Goal: Task Accomplishment & Management: Complete application form

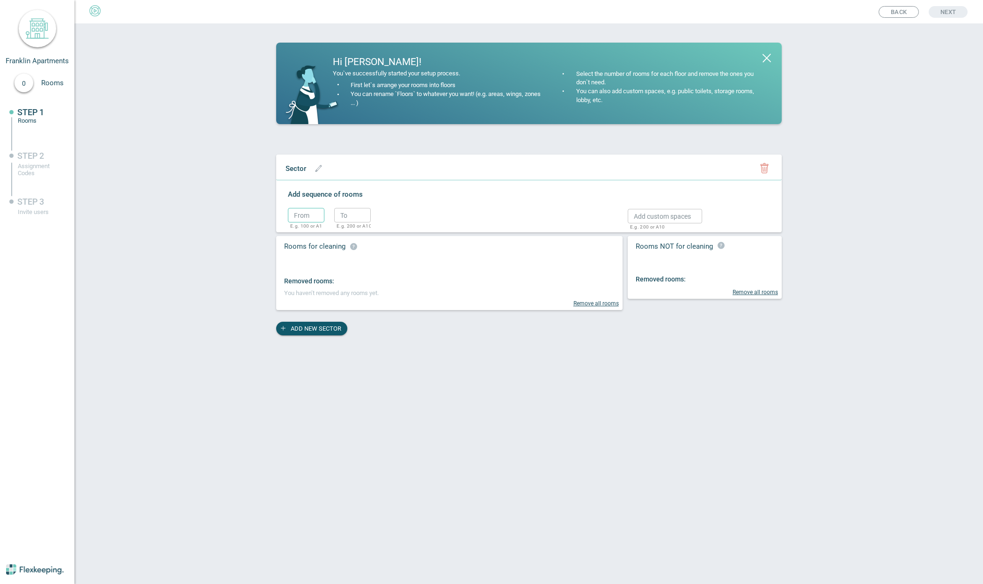
click at [304, 215] on input "text" at bounding box center [306, 215] width 37 height 15
click at [319, 169] on icon "button" at bounding box center [319, 168] width 6 height 6
click at [308, 171] on input "text" at bounding box center [320, 168] width 78 height 15
type input "Level 1"
click at [388, 174] on circle "button" at bounding box center [395, 170] width 14 height 14
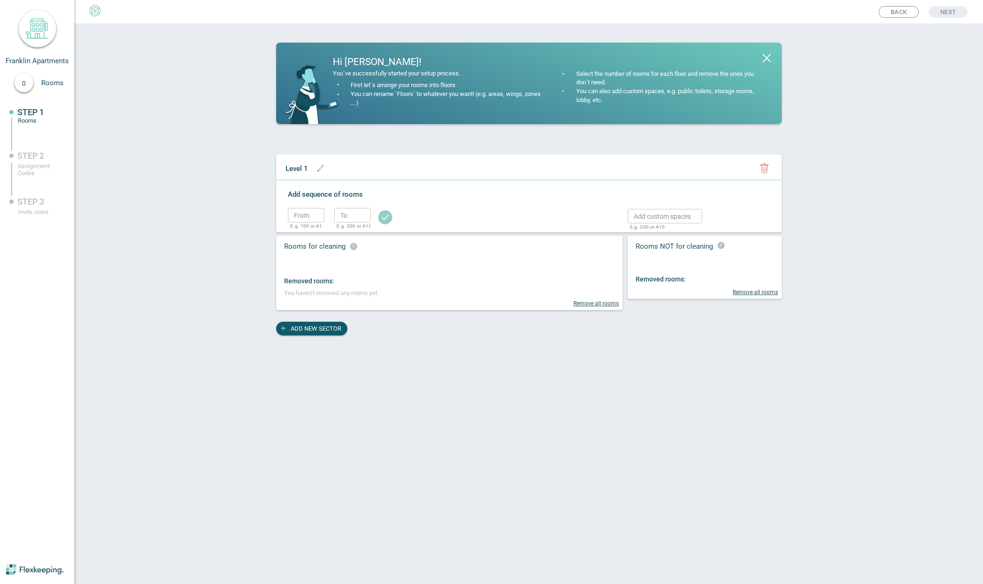
click at [304, 214] on input "text" at bounding box center [306, 215] width 37 height 15
type input "101"
click at [348, 218] on input "text" at bounding box center [352, 215] width 37 height 15
type input "104"
click at [385, 219] on circle "button" at bounding box center [385, 217] width 14 height 14
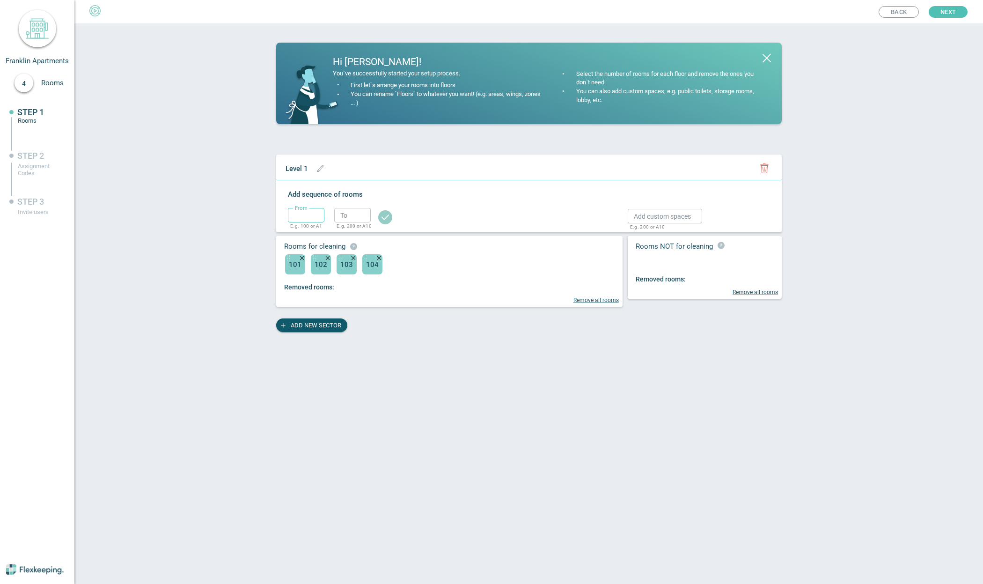
click at [309, 214] on input "text" at bounding box center [306, 215] width 37 height 15
type input "106"
type input "114"
click at [386, 214] on circle "button" at bounding box center [385, 217] width 14 height 14
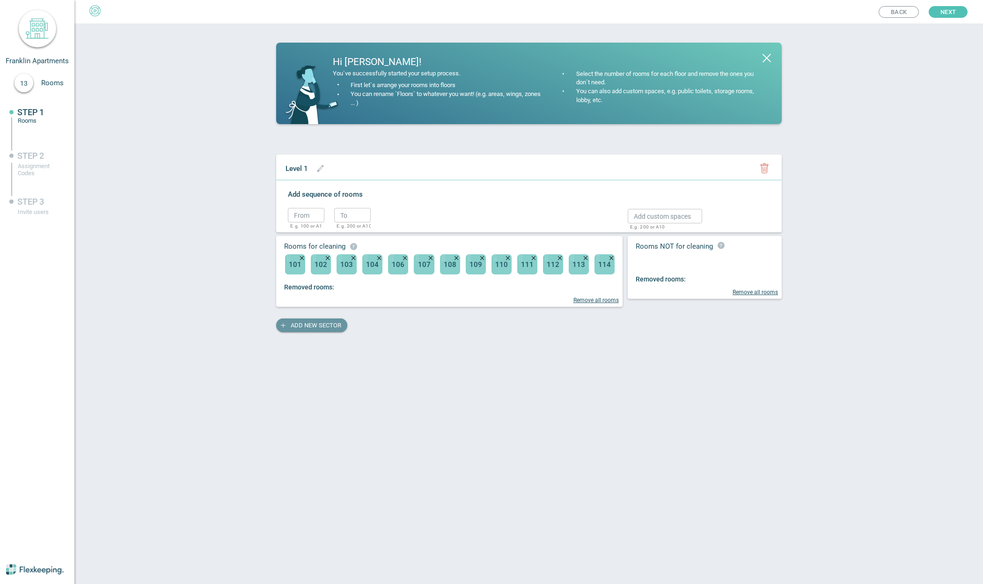
click at [310, 326] on span "ADD NEW SECTOR" at bounding box center [316, 325] width 51 height 14
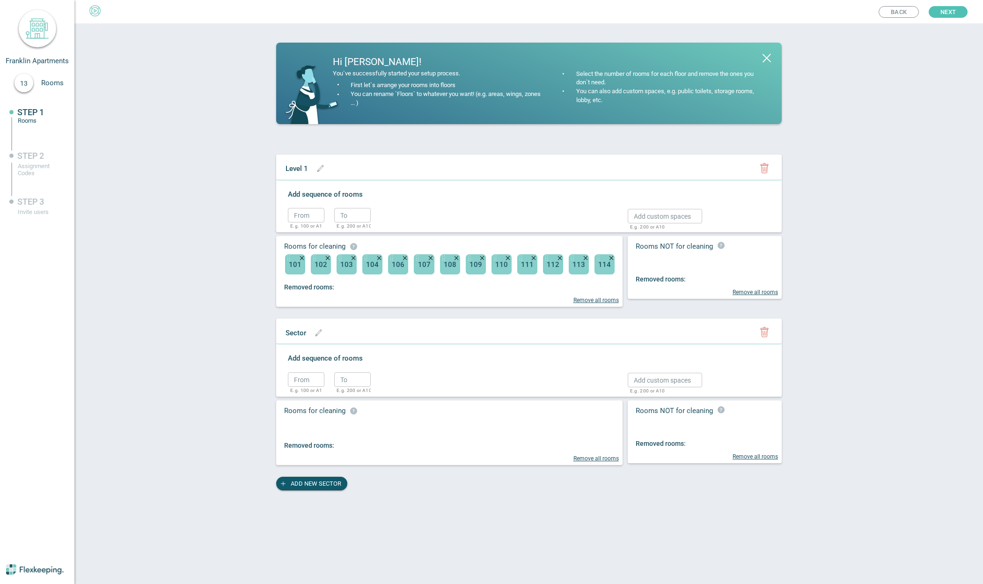
click at [306, 335] on div "Sector" at bounding box center [296, 332] width 30 height 12
click at [302, 335] on span "Sector" at bounding box center [296, 333] width 21 height 8
type input "Level 2"
click at [388, 337] on circle "button" at bounding box center [395, 334] width 14 height 14
click at [300, 380] on input "text" at bounding box center [306, 379] width 37 height 15
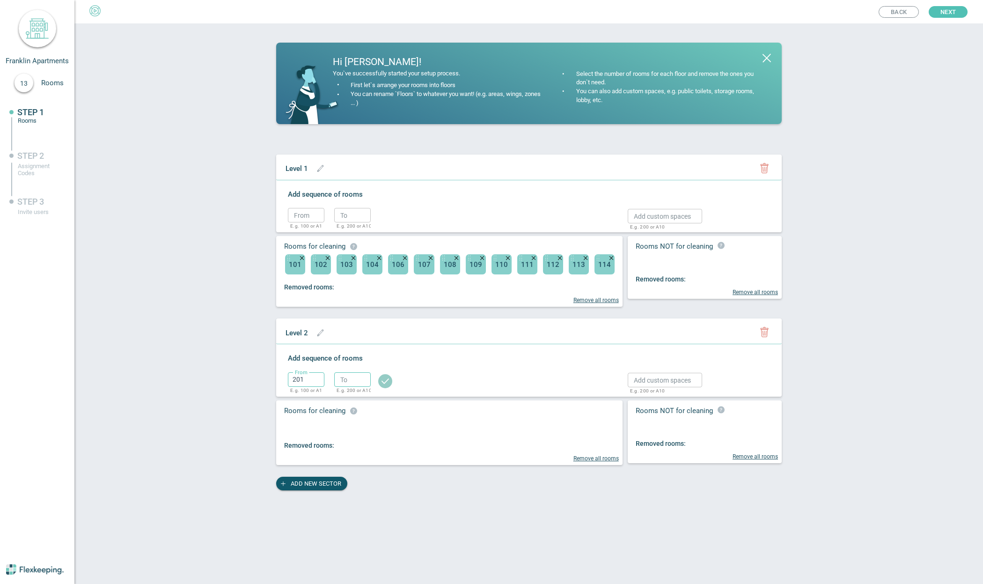
type input "201"
click at [348, 379] on input "text" at bounding box center [352, 379] width 37 height 15
click at [304, 382] on input "text" at bounding box center [306, 379] width 37 height 15
type input "201"
type input "209"
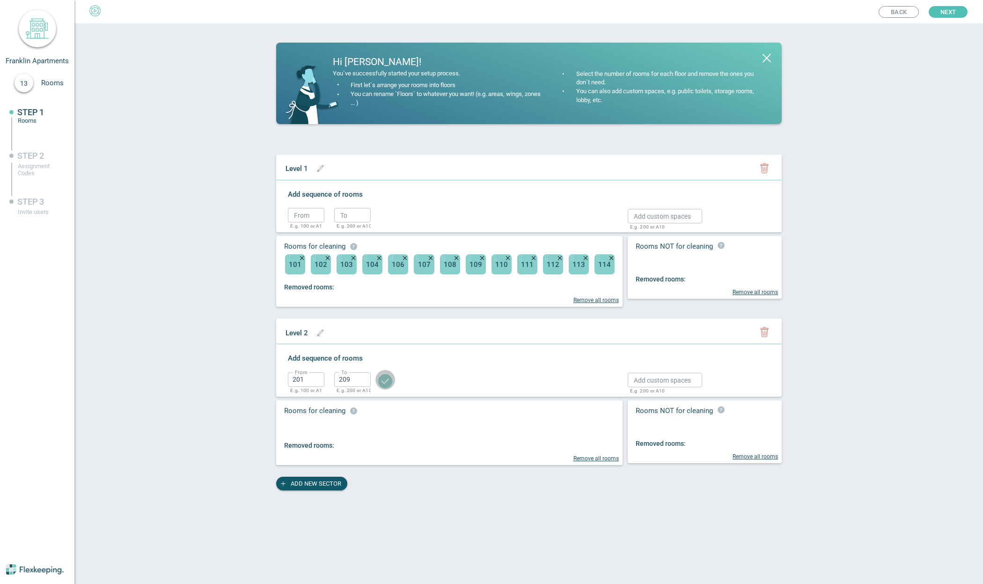
click at [385, 387] on circle "button" at bounding box center [385, 381] width 14 height 14
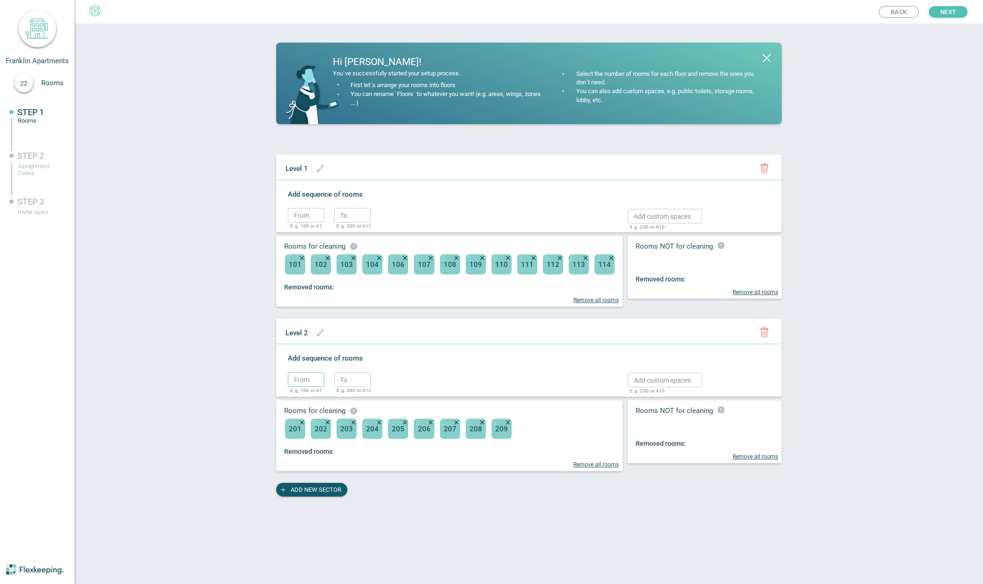
click at [292, 372] on input "text" at bounding box center [306, 379] width 37 height 15
type input "211"
click at [352, 382] on input "text" at bounding box center [352, 379] width 37 height 15
type input "214"
click at [387, 381] on icon "button" at bounding box center [385, 381] width 7 height 5
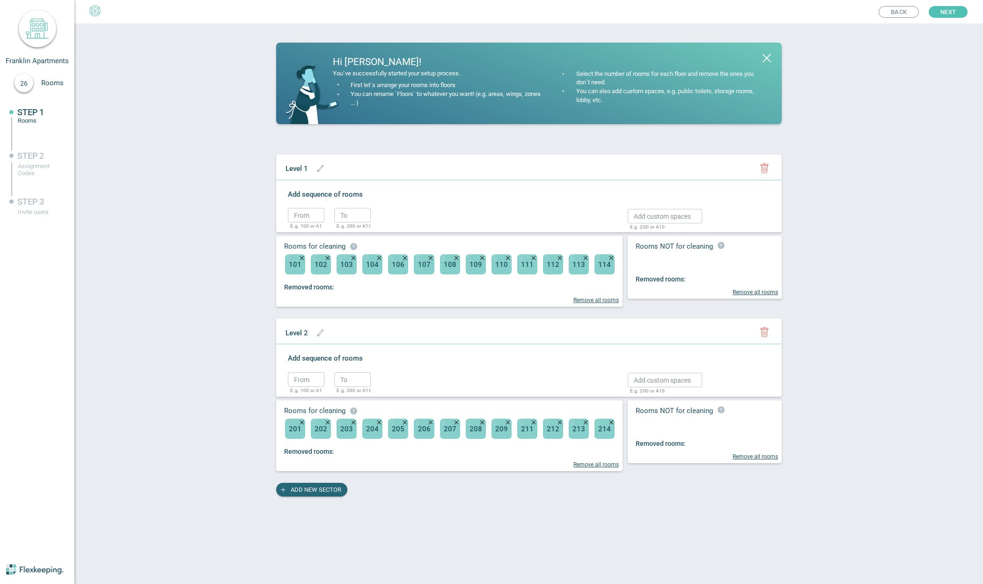
click at [313, 494] on span "ADD NEW SECTOR" at bounding box center [316, 490] width 51 height 14
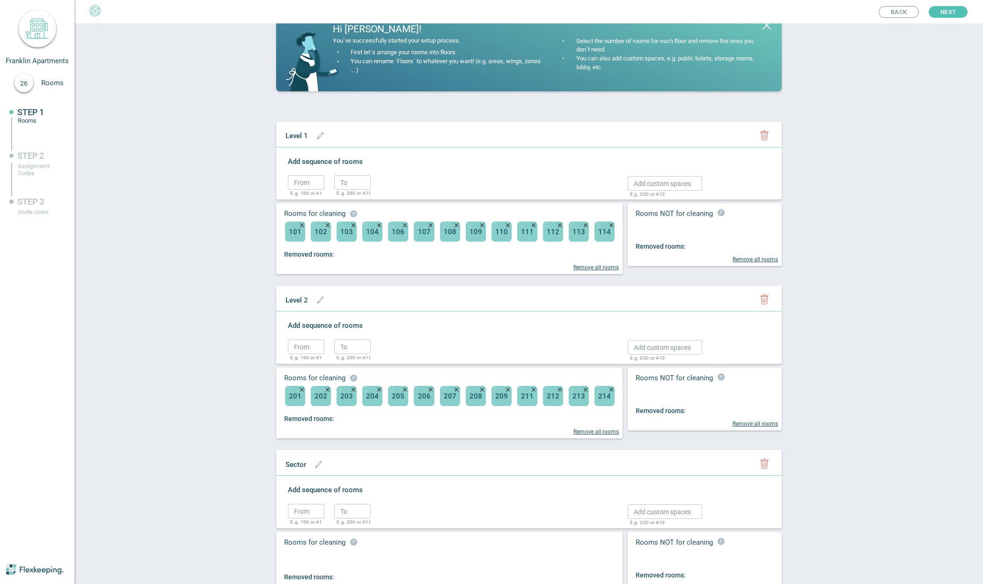
scroll to position [72, 0]
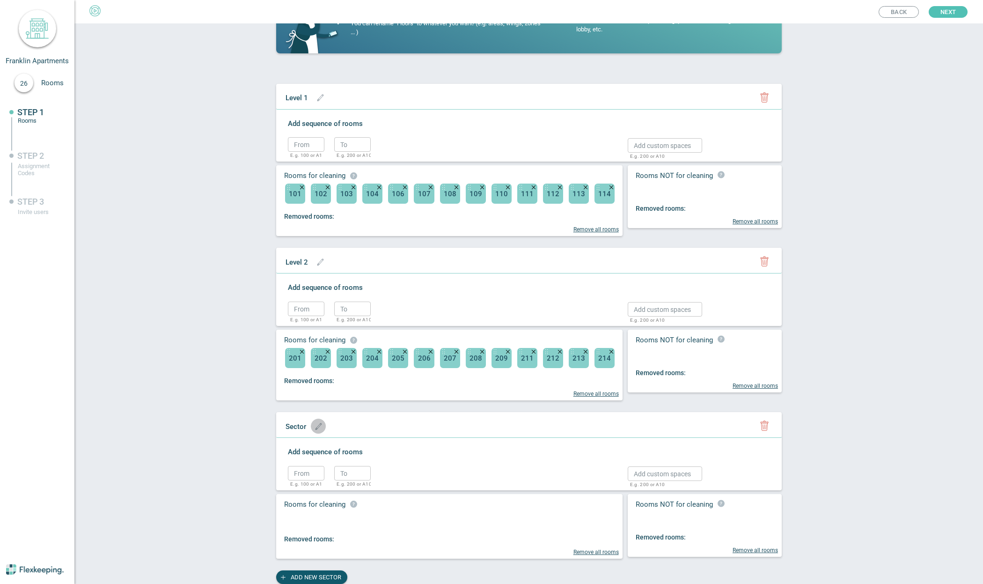
click at [315, 428] on icon "button" at bounding box center [318, 426] width 7 height 7
drag, startPoint x: 311, startPoint y: 428, endPoint x: 303, endPoint y: 431, distance: 8.9
click at [303, 431] on input "text" at bounding box center [320, 426] width 78 height 15
type input "Level 3"
click at [388, 424] on circle "button" at bounding box center [395, 428] width 14 height 14
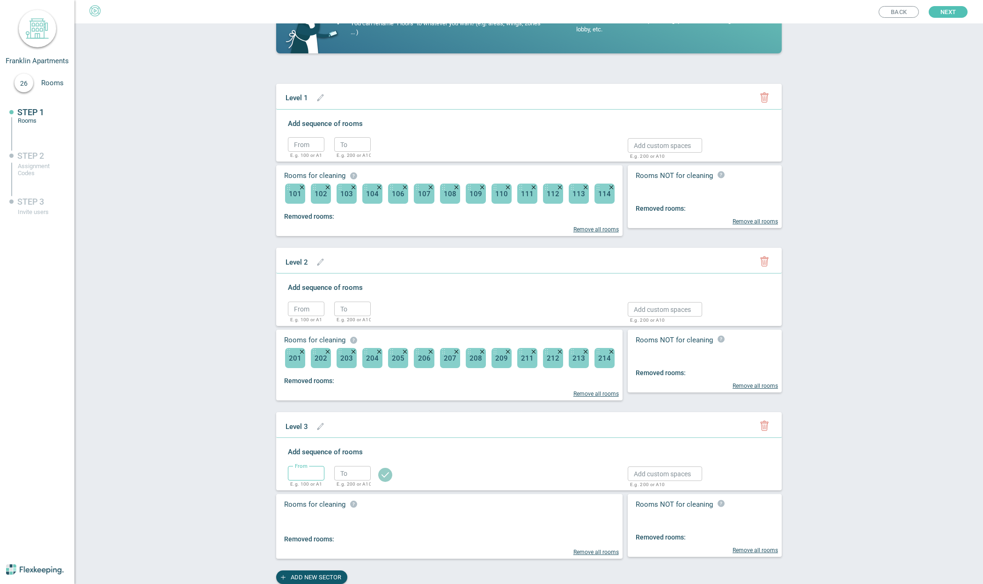
click at [296, 471] on input "text" at bounding box center [306, 473] width 37 height 15
type input "302"
type input "303"
click at [379, 477] on circle "button" at bounding box center [385, 475] width 14 height 14
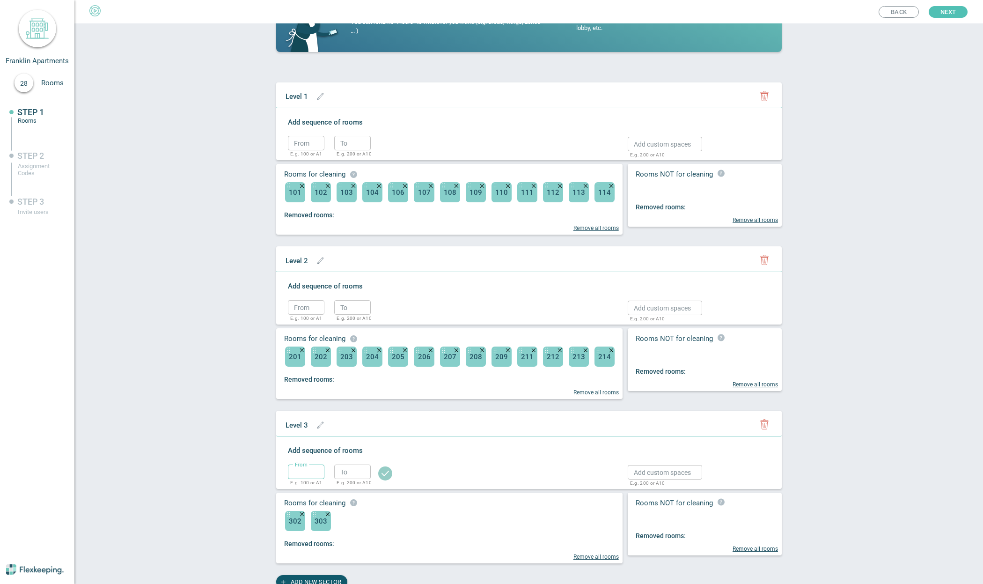
click at [299, 475] on input "text" at bounding box center [306, 471] width 37 height 15
type input "305"
click at [301, 473] on input "text" at bounding box center [306, 471] width 37 height 15
type input "305"
type input "314"
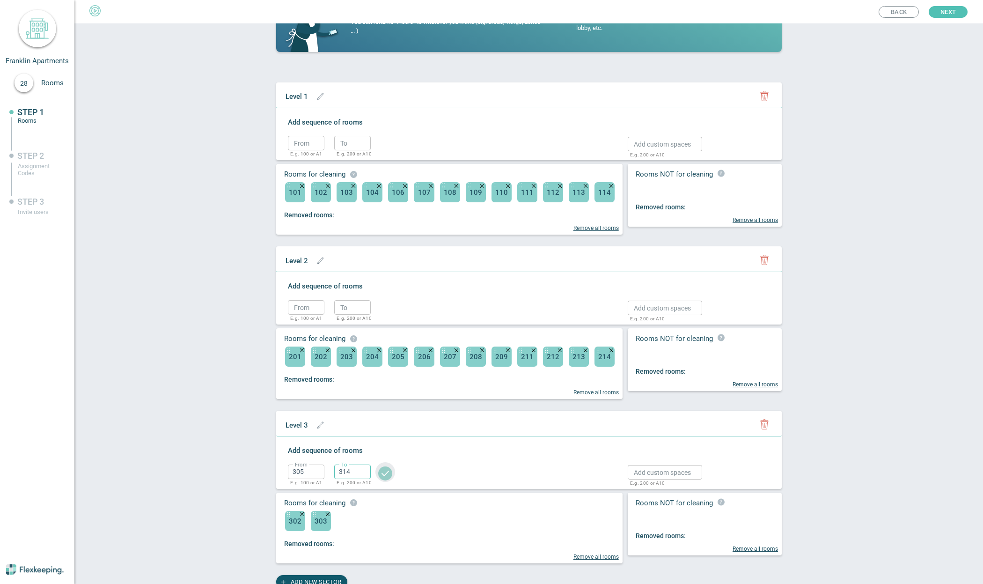
click at [378, 473] on circle "button" at bounding box center [385, 473] width 14 height 14
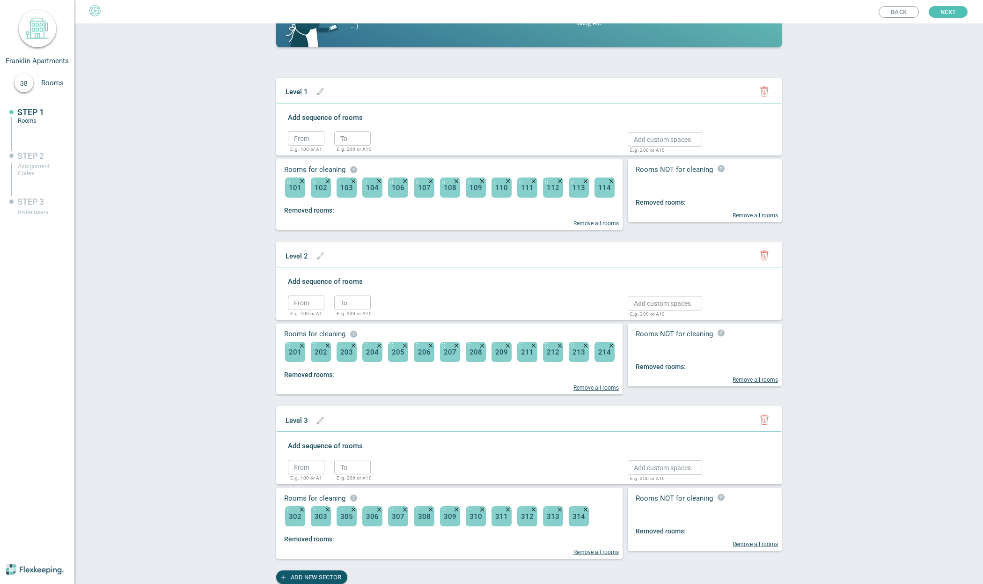
scroll to position [78, 0]
click at [311, 576] on span "ADD NEW SECTOR" at bounding box center [316, 577] width 51 height 14
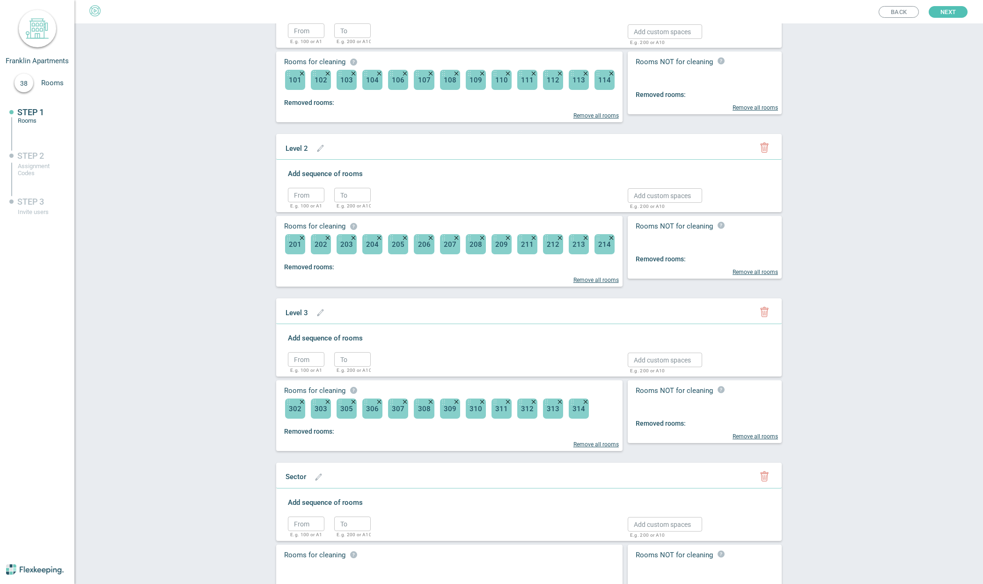
scroll to position [237, 0]
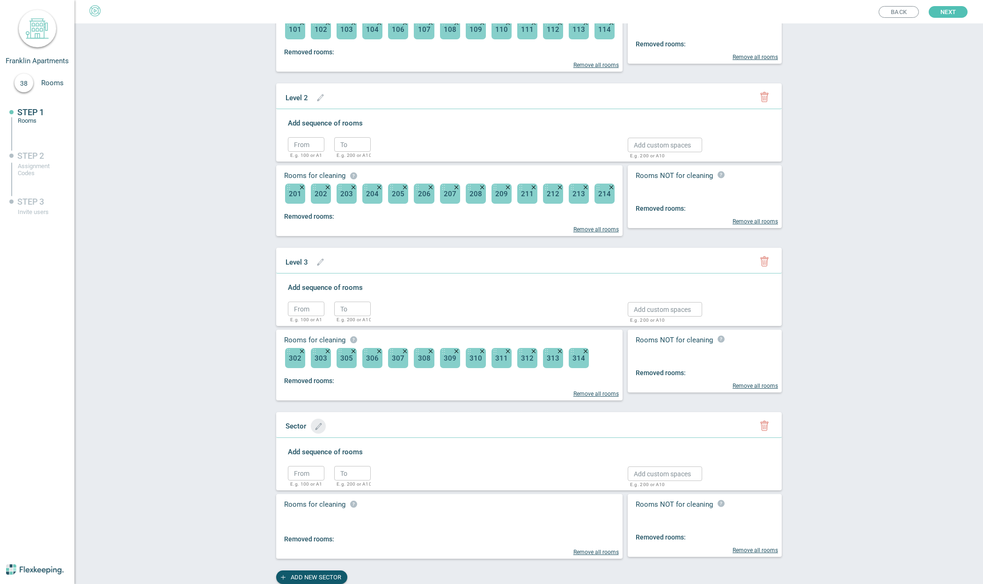
click at [316, 427] on icon "button" at bounding box center [318, 426] width 7 height 7
type input "Level 4"
click at [388, 429] on circle "button" at bounding box center [395, 428] width 14 height 14
click at [294, 467] on input "text" at bounding box center [306, 473] width 37 height 15
type input "401"
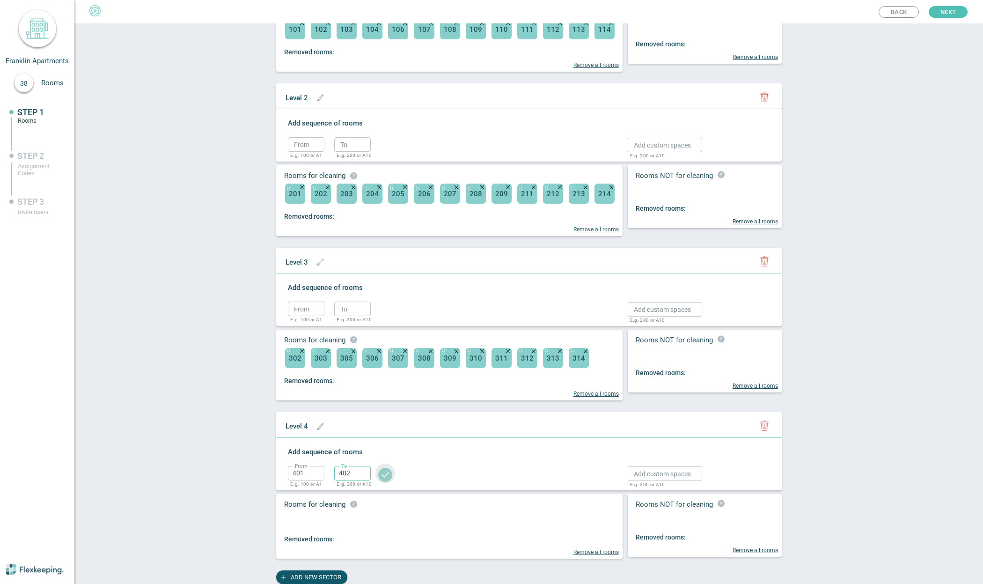
type input "402"
click at [386, 474] on circle "button" at bounding box center [385, 475] width 14 height 14
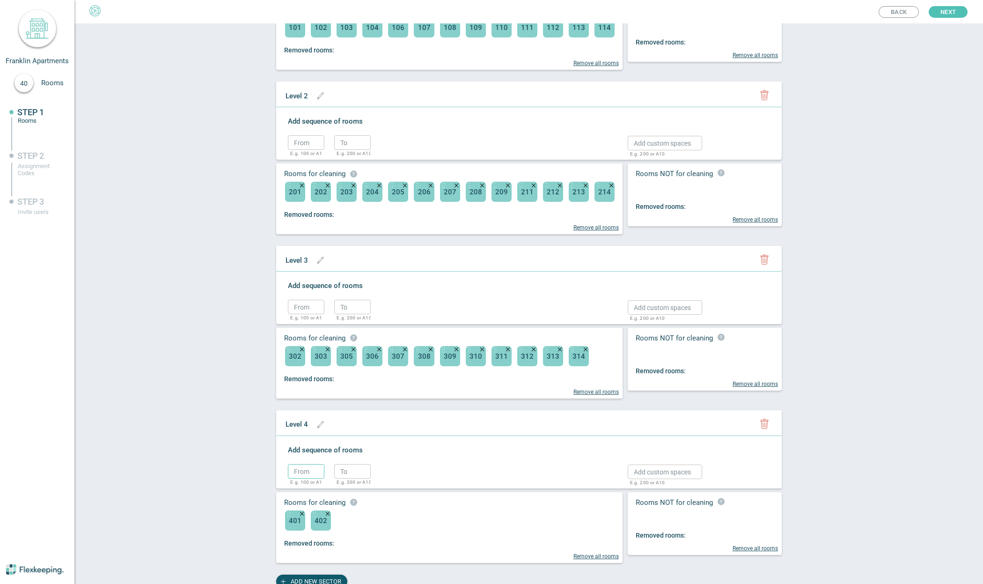
click at [300, 473] on input "text" at bounding box center [306, 471] width 37 height 15
type input "405"
type input "408"
click at [382, 477] on circle "button" at bounding box center [385, 473] width 14 height 14
click at [302, 473] on input "text" at bounding box center [306, 471] width 37 height 15
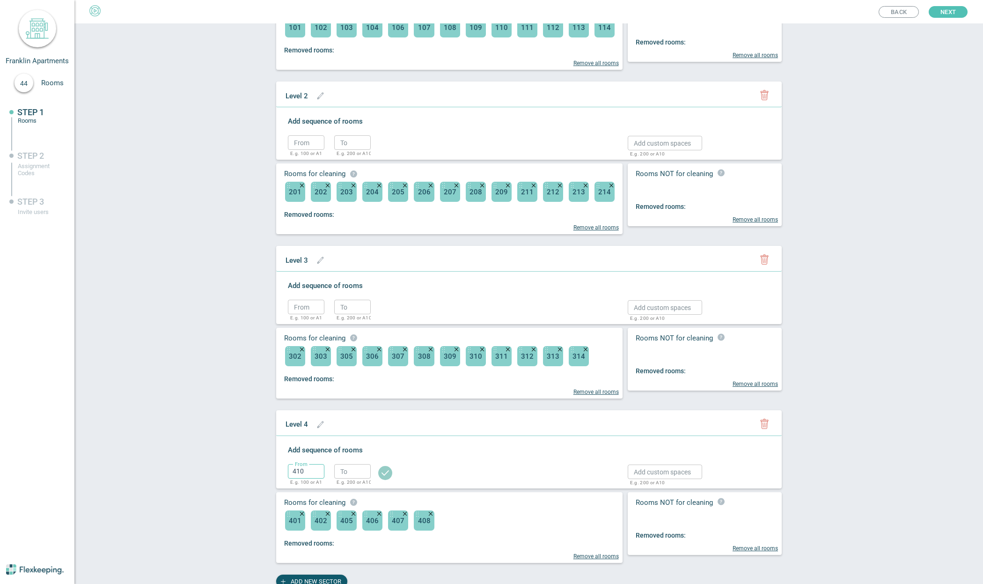
type input "410"
type input "414"
click at [381, 473] on circle "button" at bounding box center [385, 473] width 14 height 14
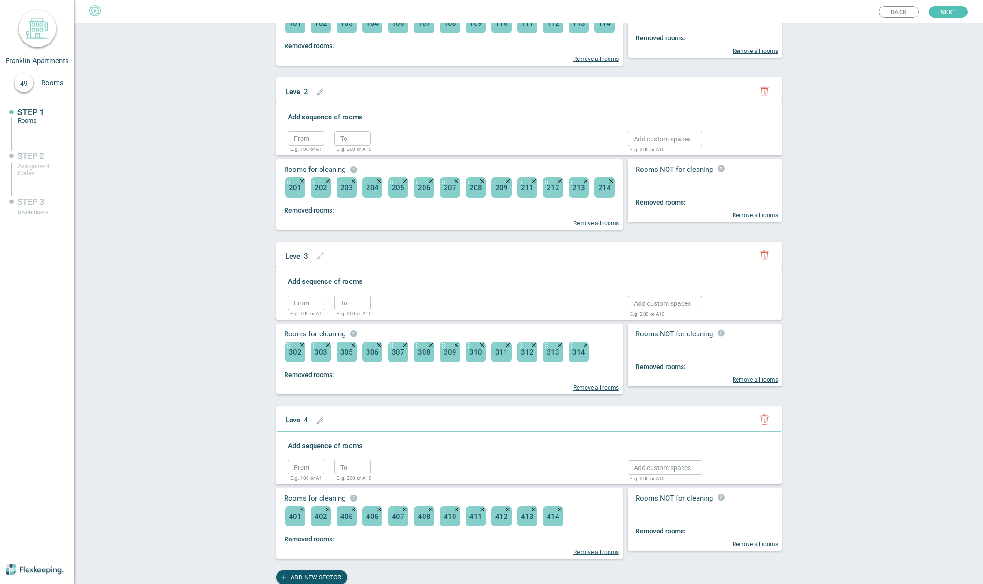
scroll to position [243, 0]
click at [300, 579] on span "ADD NEW SECTOR" at bounding box center [316, 577] width 51 height 14
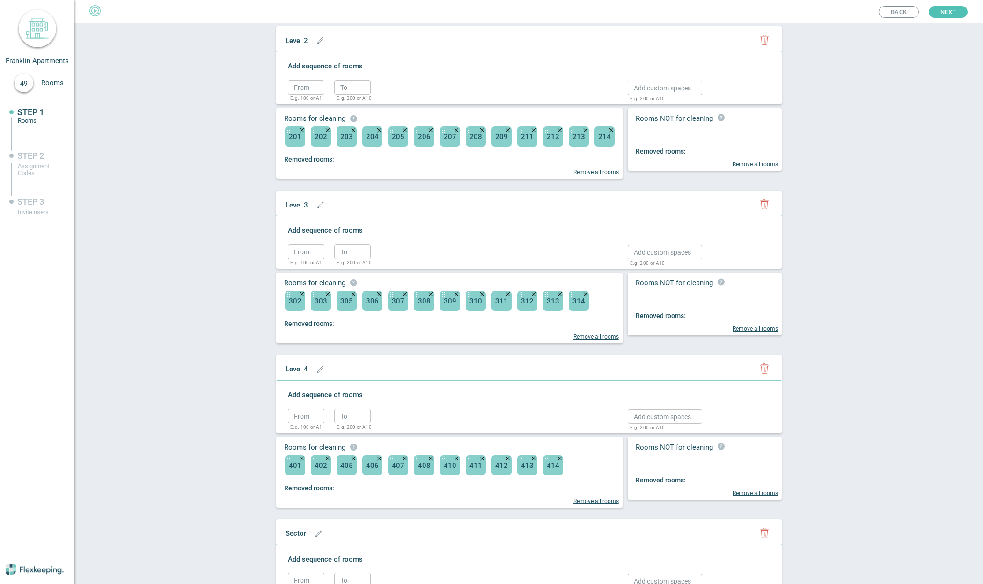
scroll to position [402, 0]
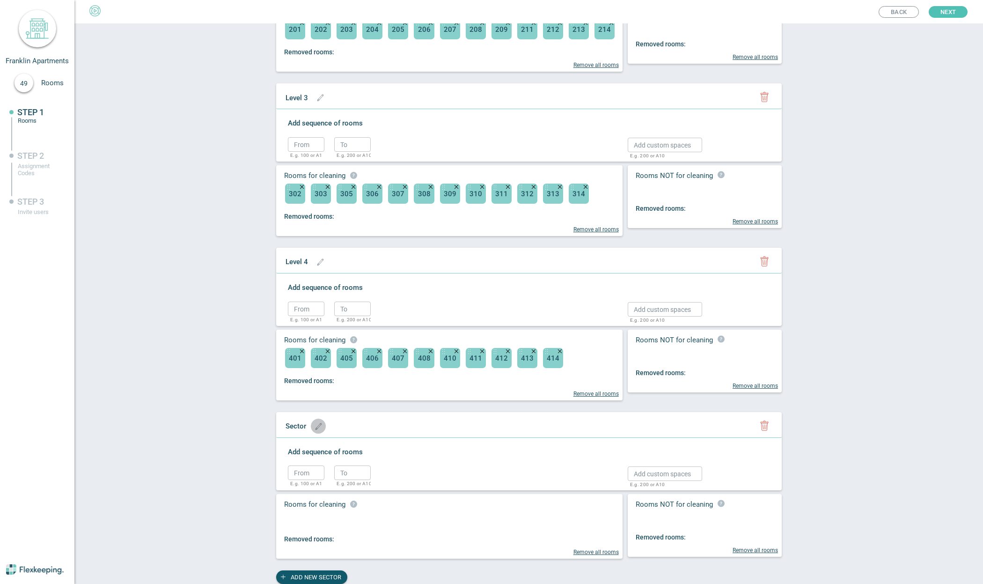
click at [315, 429] on icon "button" at bounding box center [318, 426] width 7 height 7
type input "Level 5"
click at [388, 428] on circle "button" at bounding box center [395, 427] width 14 height 14
click at [303, 472] on input "text" at bounding box center [306, 472] width 37 height 15
type input "501"
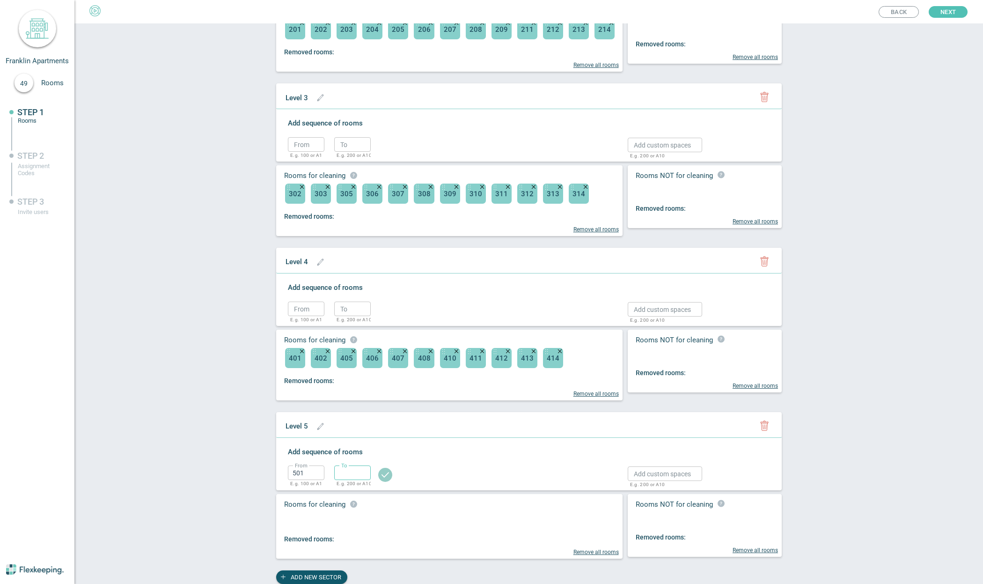
click at [344, 474] on input "text" at bounding box center [352, 472] width 37 height 15
type input "501"
click at [379, 476] on circle "button" at bounding box center [385, 475] width 14 height 14
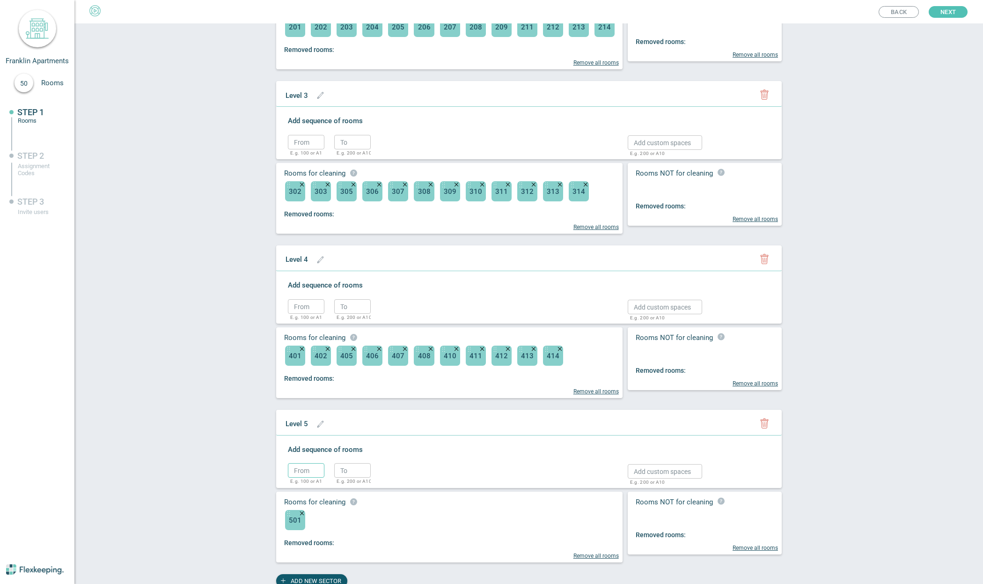
click at [297, 474] on input "text" at bounding box center [306, 470] width 37 height 15
type input "503"
click at [386, 475] on circle "button" at bounding box center [385, 472] width 14 height 14
click at [309, 471] on input "text" at bounding box center [306, 470] width 37 height 15
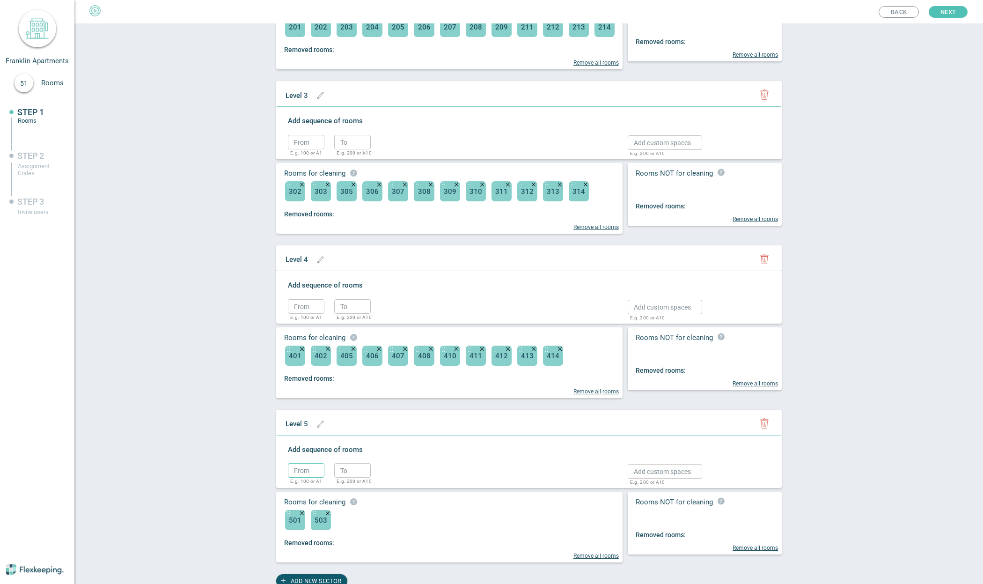
click at [305, 477] on input "text" at bounding box center [306, 470] width 37 height 15
type input "506"
type input "508"
click at [385, 474] on circle "button" at bounding box center [385, 472] width 14 height 14
click at [311, 141] on input "text" at bounding box center [306, 142] width 37 height 15
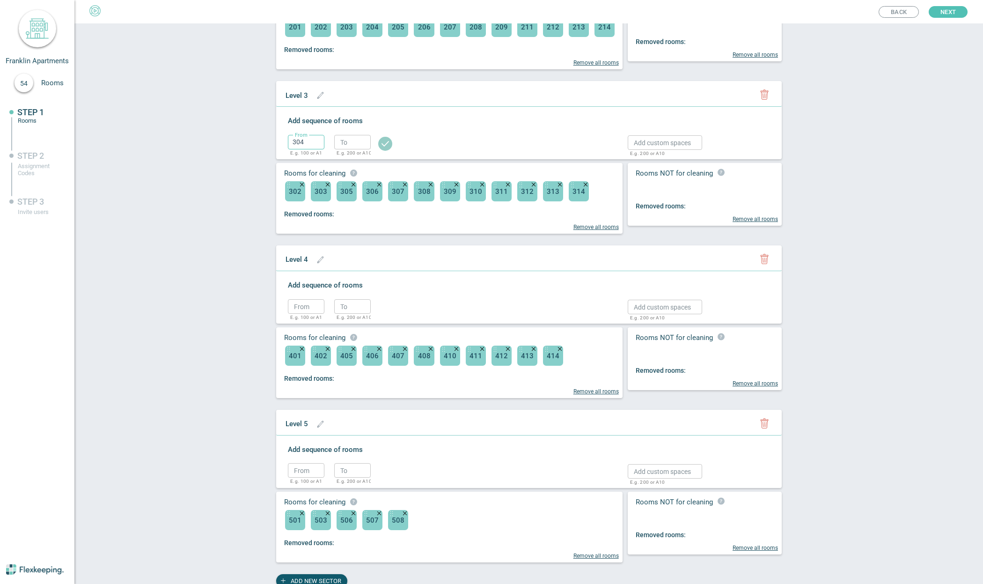
type input "304"
click at [385, 147] on circle "button" at bounding box center [385, 144] width 14 height 14
click at [300, 311] on input "text" at bounding box center [306, 306] width 37 height 15
type input "404"
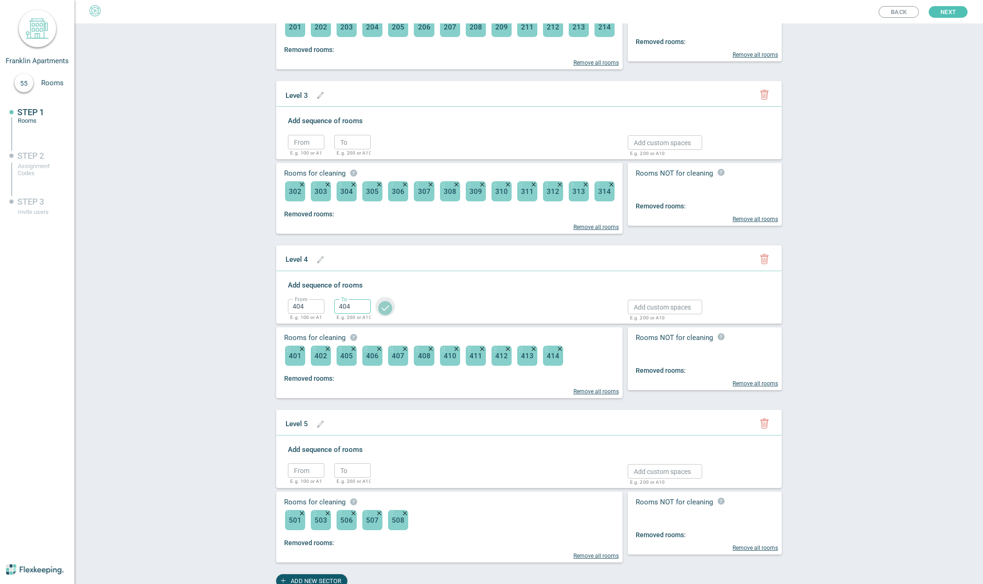
type input "404"
click at [384, 309] on icon "button" at bounding box center [385, 308] width 7 height 5
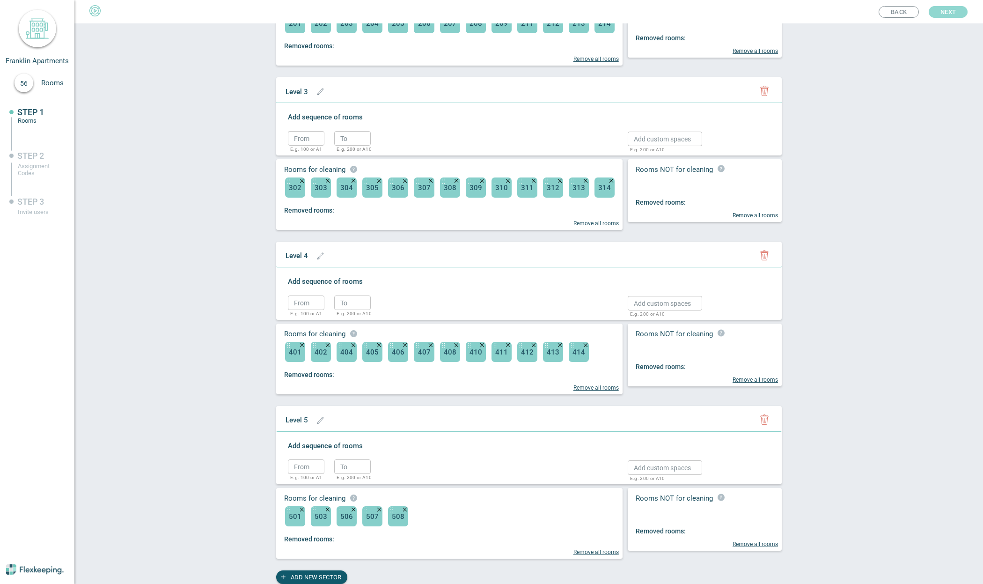
click at [951, 13] on span "Next" at bounding box center [947, 12] width 15 height 12
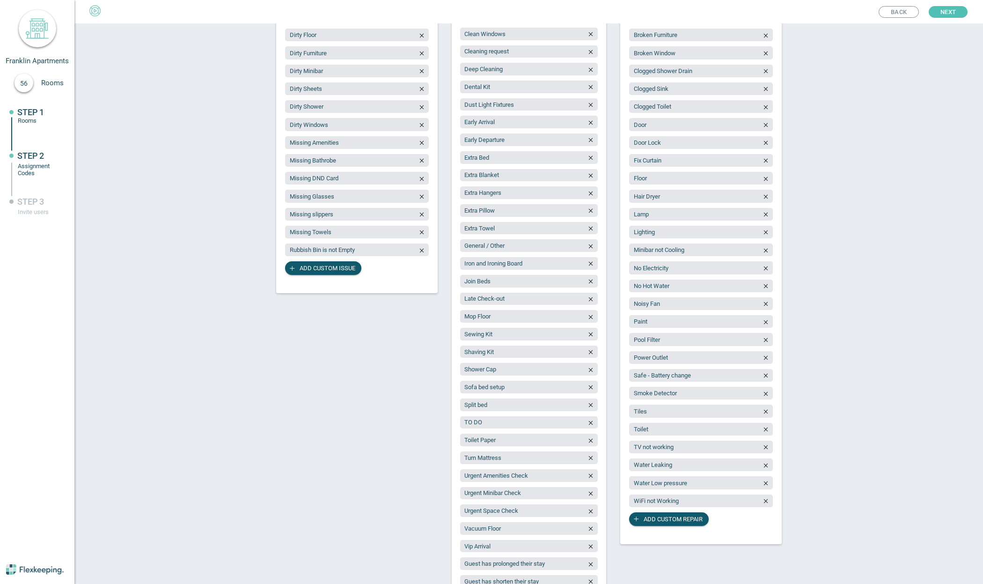
scroll to position [176, 0]
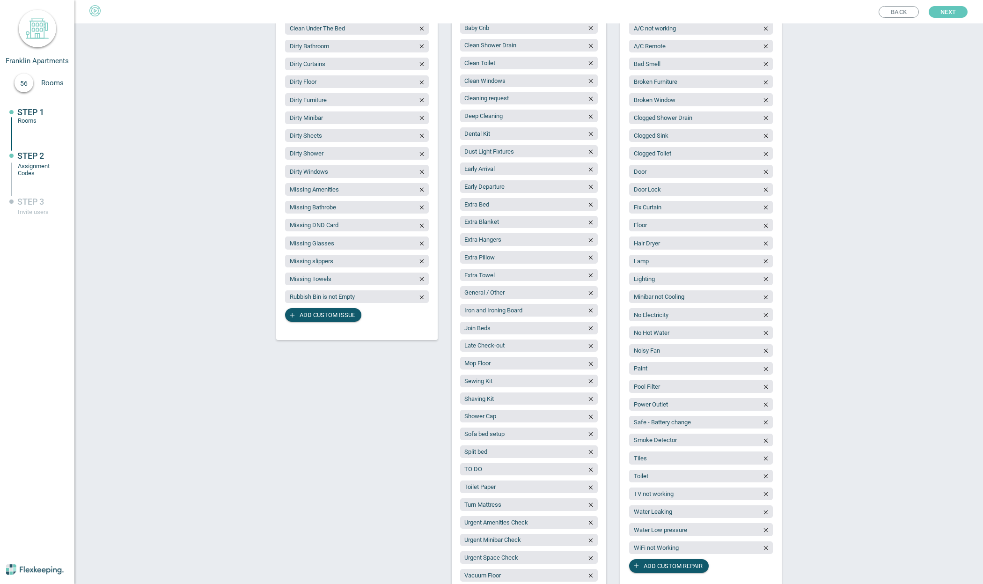
click at [949, 12] on span "Next" at bounding box center [947, 12] width 15 height 12
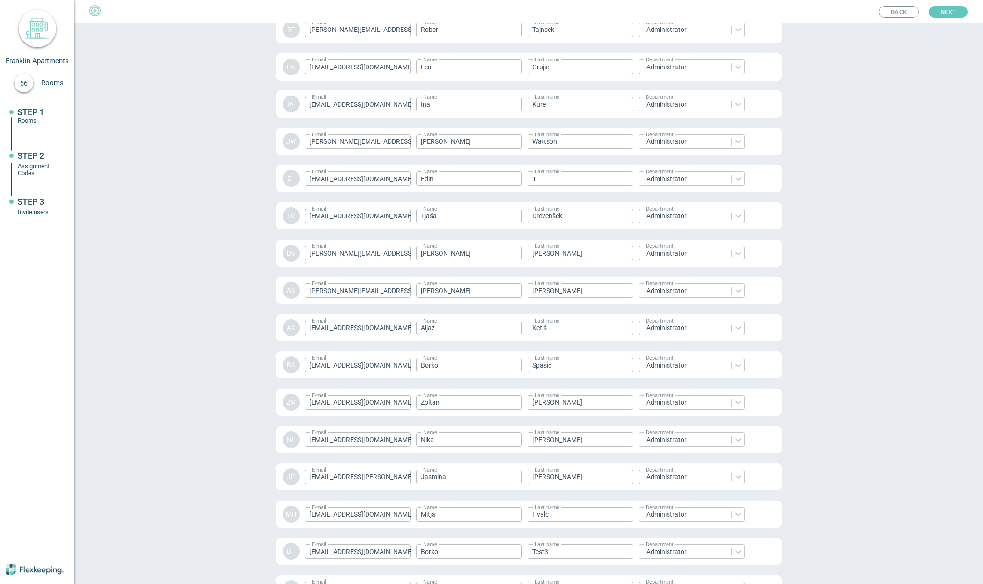
scroll to position [1116, 0]
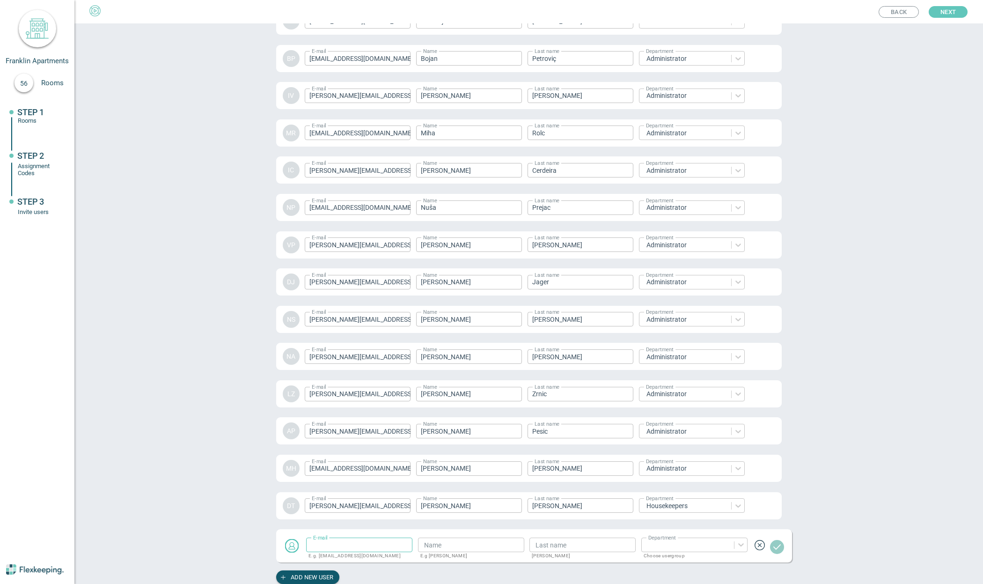
click at [949, 12] on span "Next" at bounding box center [947, 12] width 15 height 12
